Goal: Check status: Check status

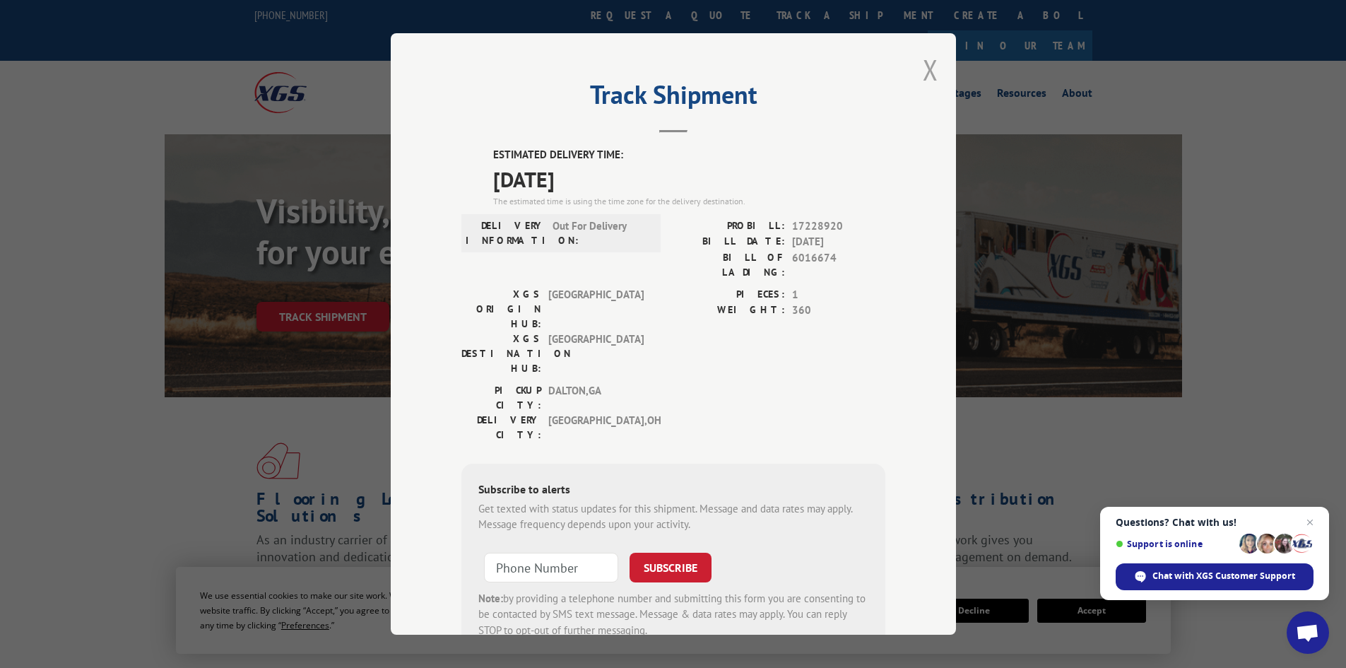
click at [932, 59] on button "Close modal" at bounding box center [931, 69] width 16 height 37
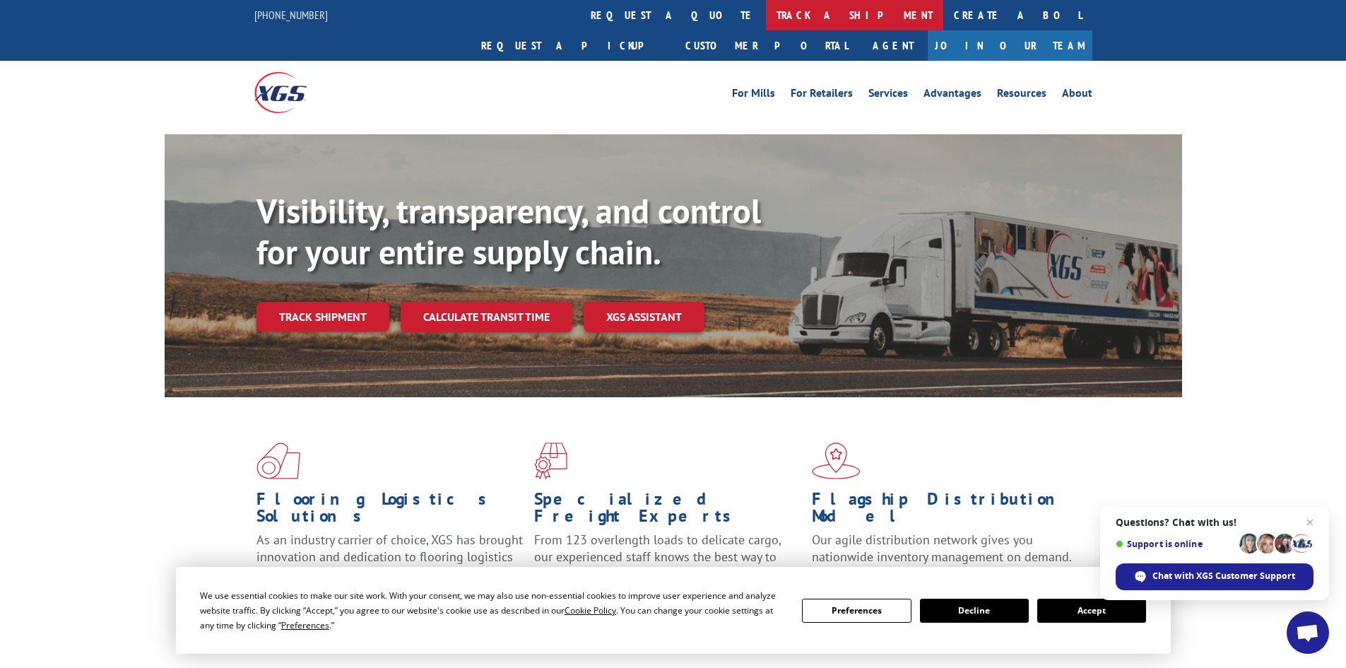
click at [766, 14] on link "track a shipment" at bounding box center [854, 15] width 177 height 30
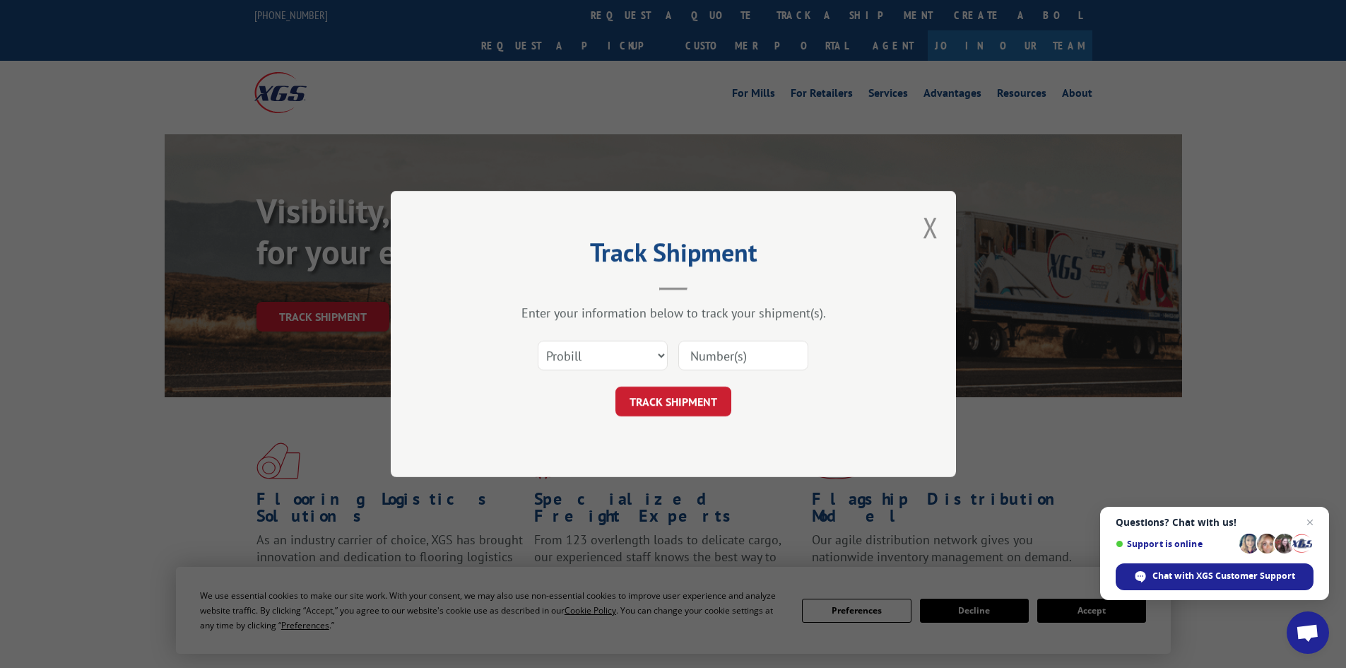
paste input "17228920"
type input "17228920"
click at [661, 399] on button "TRACK SHIPMENT" at bounding box center [673, 401] width 116 height 30
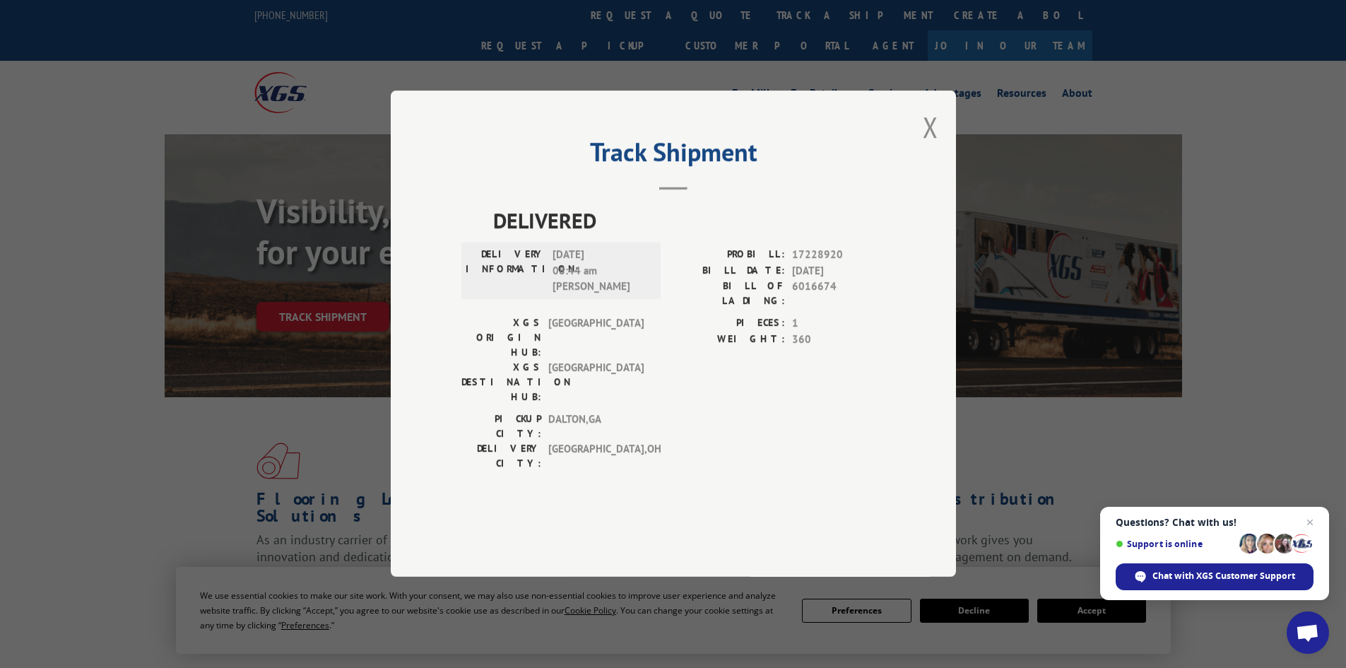
drag, startPoint x: 944, startPoint y: 160, endPoint x: 894, endPoint y: 129, distance: 59.0
click at [942, 158] on div "Track Shipment DELIVERED DELIVERY INFORMATION: [DATE] 08:44 am [PERSON_NAME]: 1…" at bounding box center [673, 333] width 565 height 486
click at [923, 146] on button "Close modal" at bounding box center [931, 126] width 16 height 37
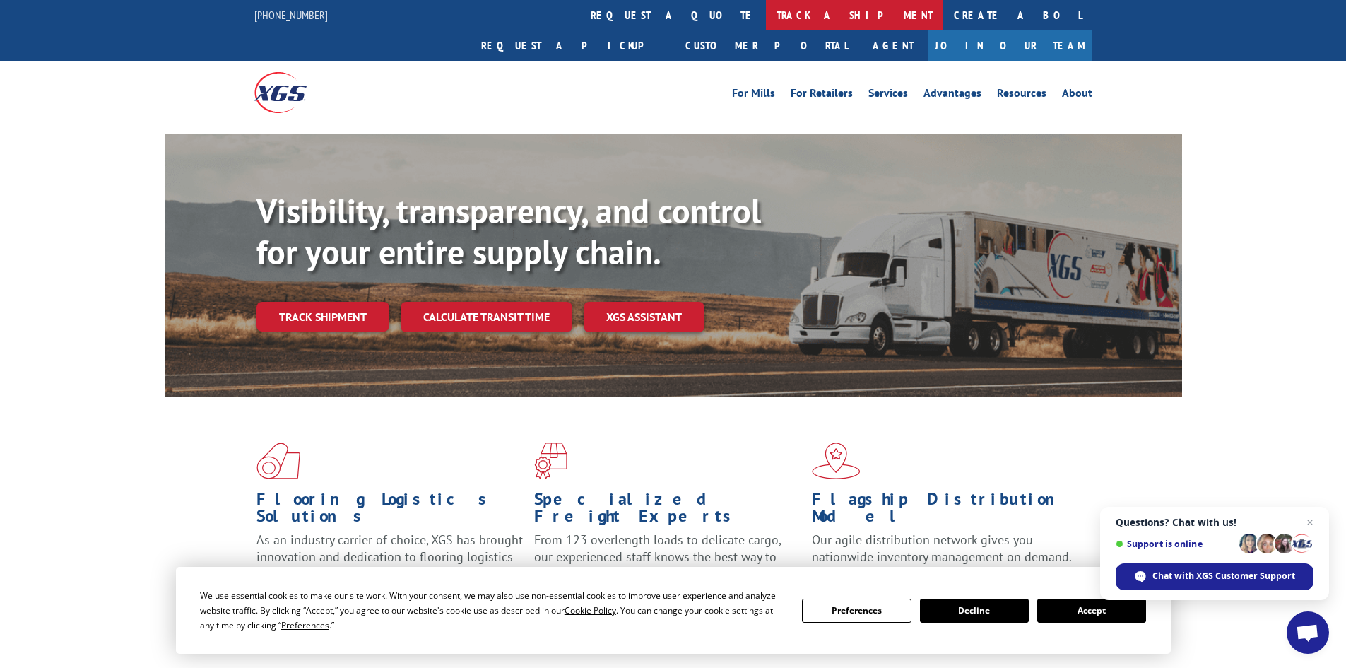
click at [766, 16] on link "track a shipment" at bounding box center [854, 15] width 177 height 30
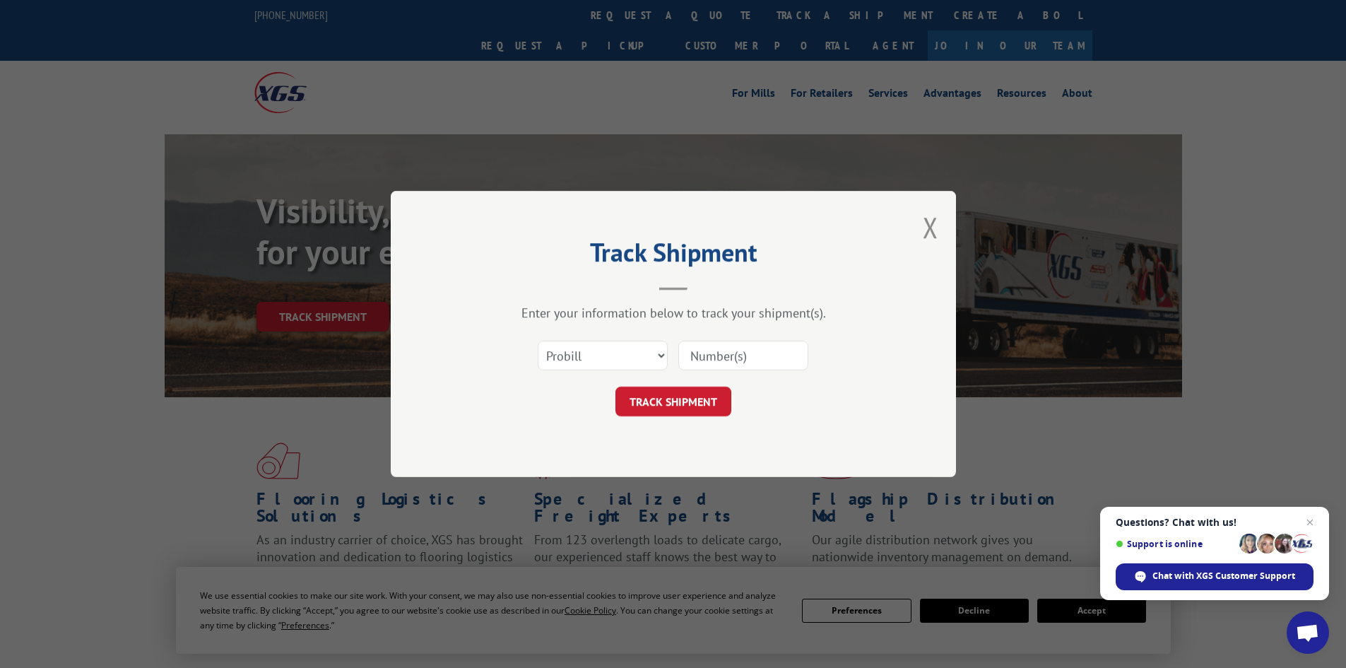
paste input "17521357"
type input "17521357"
drag, startPoint x: 620, startPoint y: 419, endPoint x: 650, endPoint y: 410, distance: 31.1
click at [632, 414] on div "Track Shipment Enter your information below to track your shipment(s). Select c…" at bounding box center [673, 334] width 565 height 286
click at [663, 404] on button "TRACK SHIPMENT" at bounding box center [673, 401] width 116 height 30
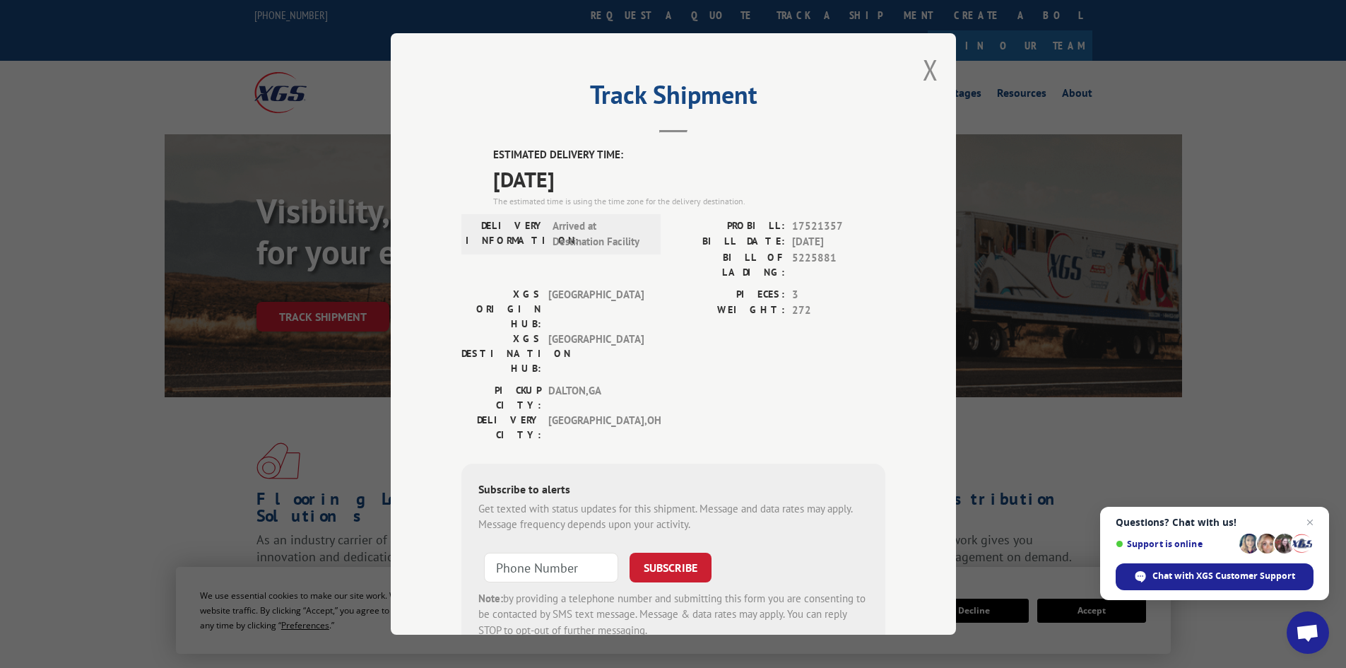
drag, startPoint x: 928, startPoint y: 66, endPoint x: 906, endPoint y: 59, distance: 22.8
click at [923, 64] on button "Close modal" at bounding box center [931, 69] width 16 height 37
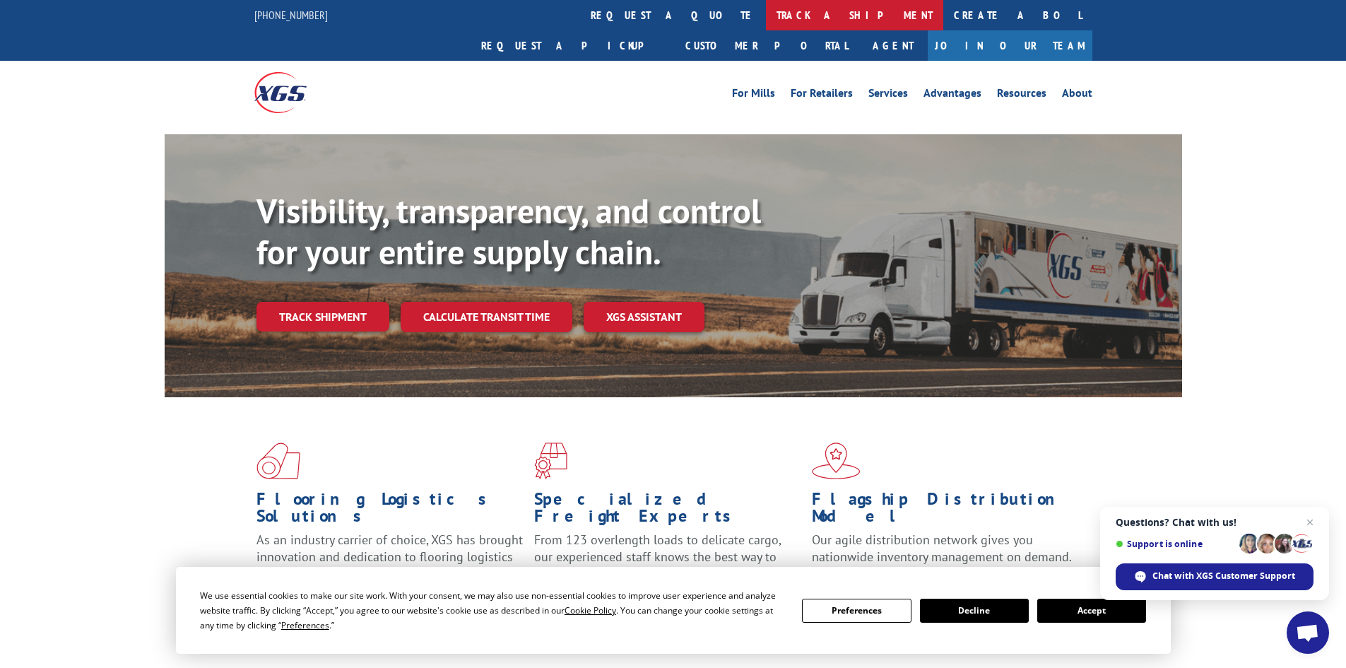
click at [766, 16] on link "track a shipment" at bounding box center [854, 15] width 177 height 30
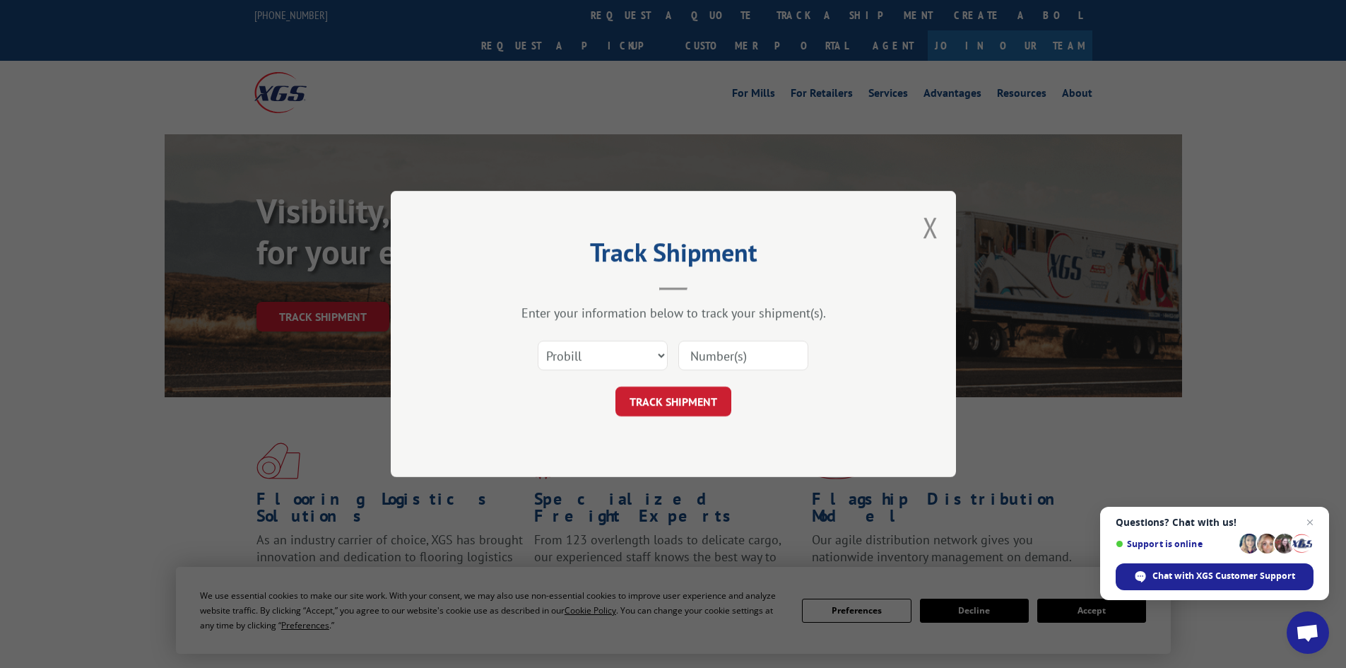
paste input "156345137"
type input "156345137"
click at [660, 391] on button "TRACK SHIPMENT" at bounding box center [673, 401] width 116 height 30
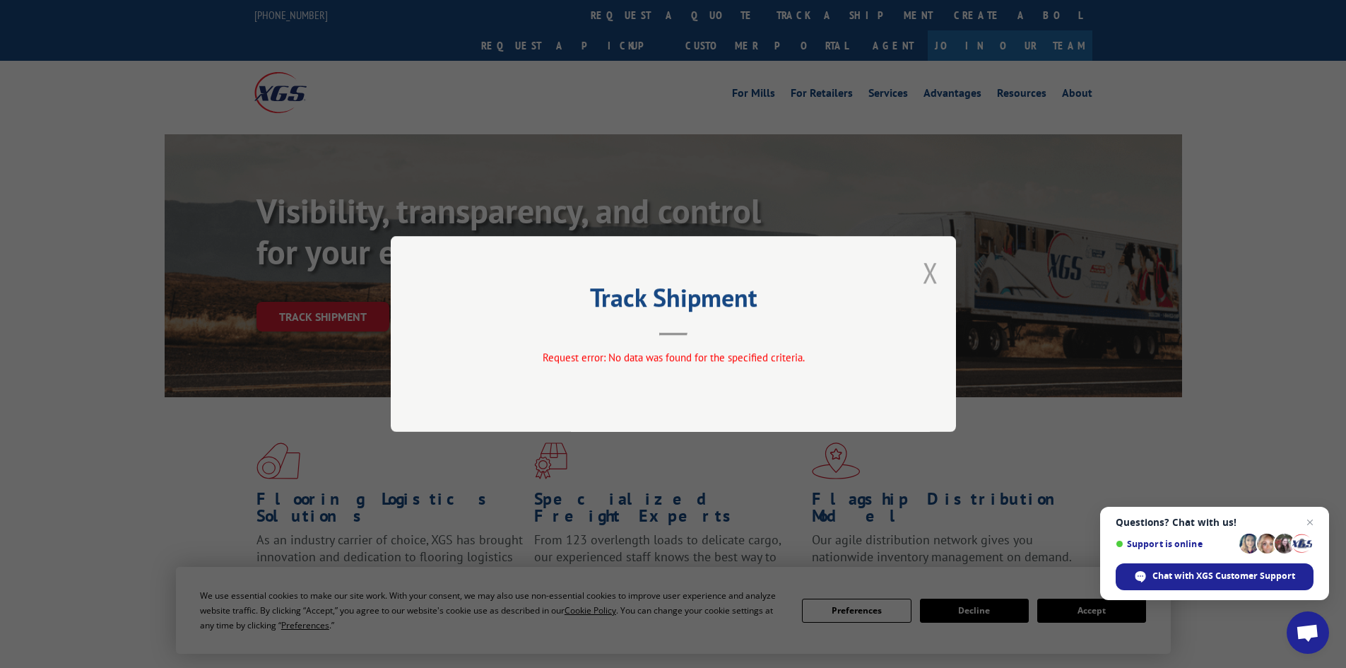
click at [925, 278] on button "Close modal" at bounding box center [931, 272] width 16 height 37
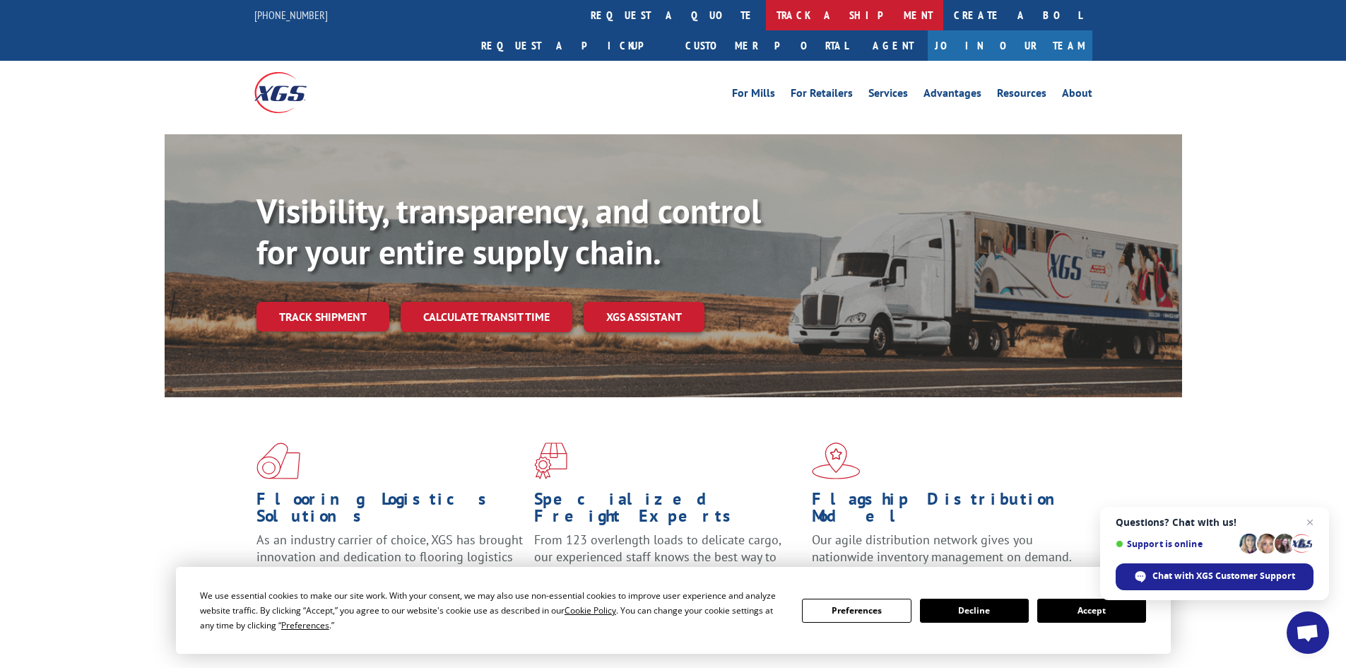
click at [766, 11] on link "track a shipment" at bounding box center [854, 15] width 177 height 30
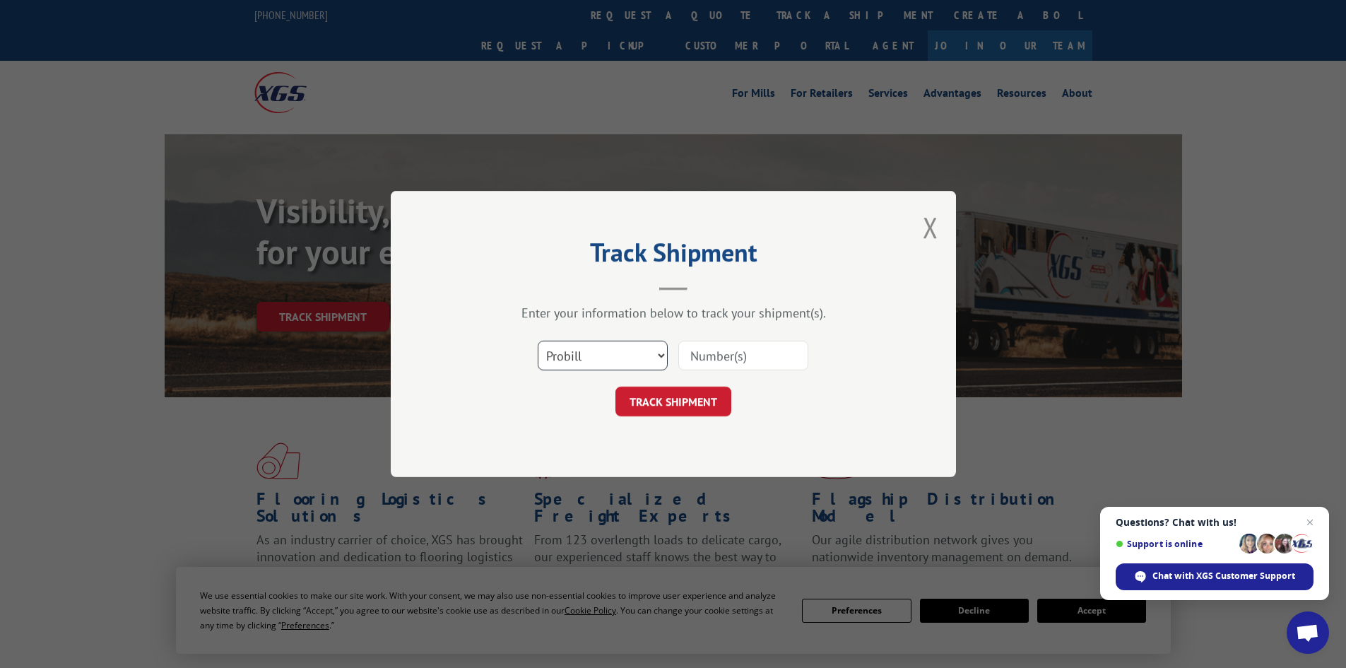
click at [600, 359] on select "Select category... Probill BOL PO" at bounding box center [603, 355] width 130 height 30
select select "bol"
click at [538, 340] on select "Select category... Probill BOL PO" at bounding box center [603, 355] width 130 height 30
paste input "6014174"
type input "6014174"
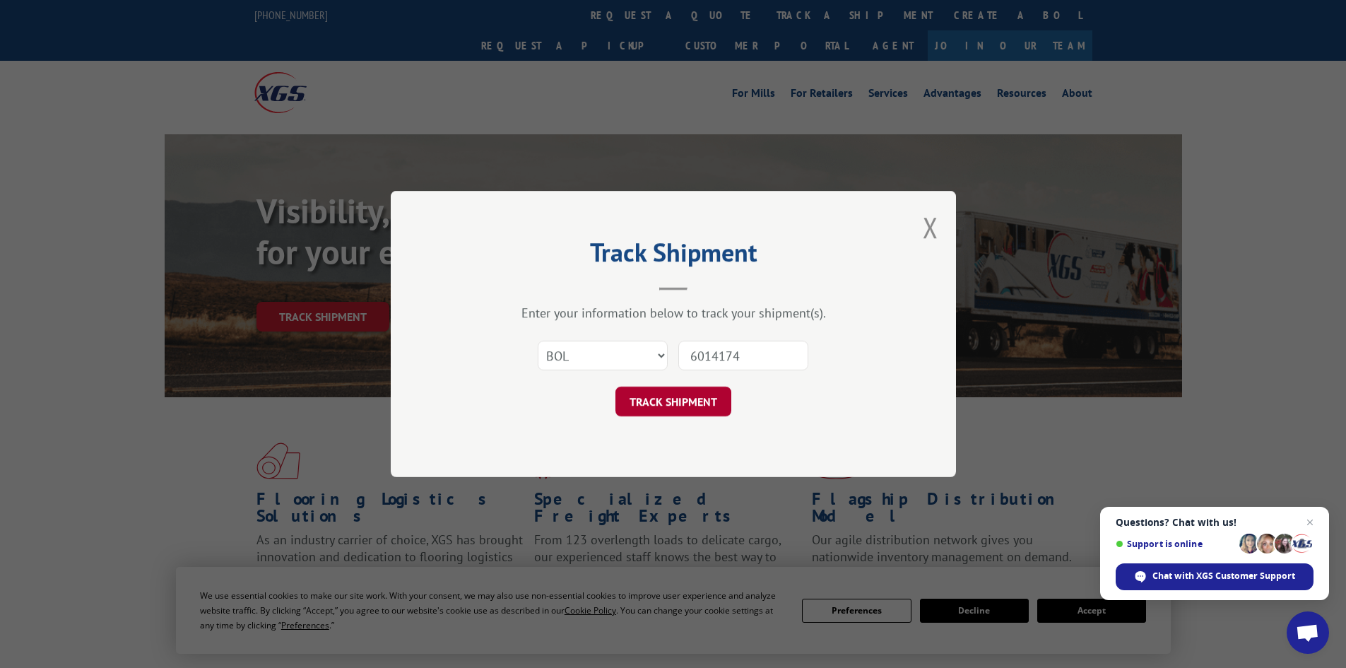
click at [669, 401] on button "TRACK SHIPMENT" at bounding box center [673, 401] width 116 height 30
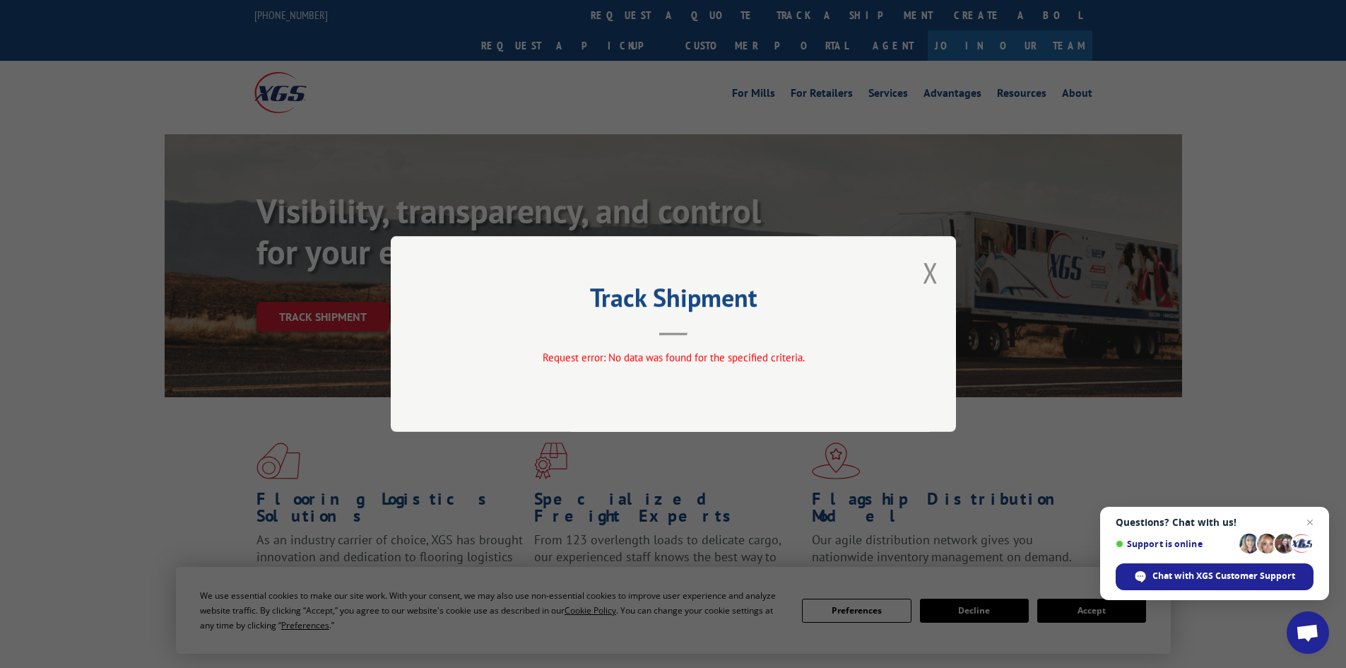
click at [930, 274] on button "Close modal" at bounding box center [931, 272] width 16 height 37
